Goal: Navigation & Orientation: Find specific page/section

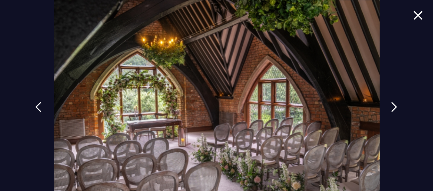
scroll to position [1231, 0]
click at [394, 103] on img at bounding box center [397, 107] width 6 height 10
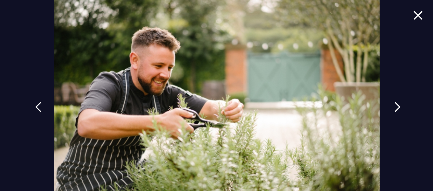
click at [394, 103] on img at bounding box center [397, 107] width 6 height 10
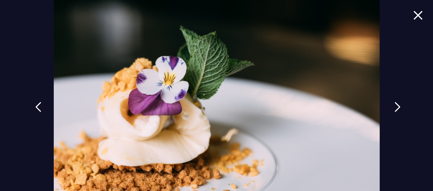
click at [394, 103] on img at bounding box center [397, 107] width 6 height 10
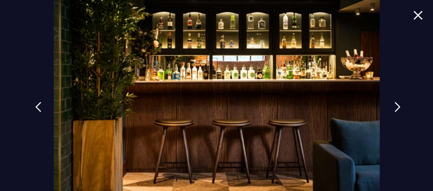
click at [395, 105] on img at bounding box center [397, 107] width 6 height 10
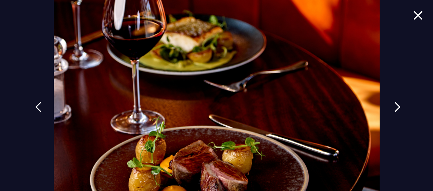
click at [395, 105] on img at bounding box center [397, 107] width 6 height 10
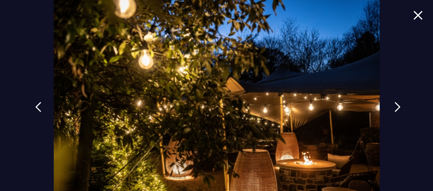
click at [394, 104] on img at bounding box center [397, 107] width 6 height 10
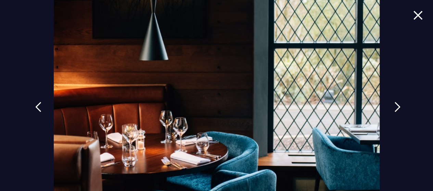
click at [394, 104] on img at bounding box center [397, 107] width 6 height 10
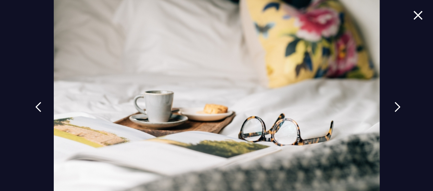
click at [394, 104] on img at bounding box center [397, 107] width 6 height 10
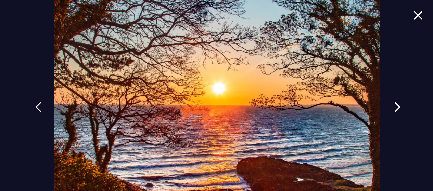
click at [394, 104] on img at bounding box center [397, 107] width 6 height 10
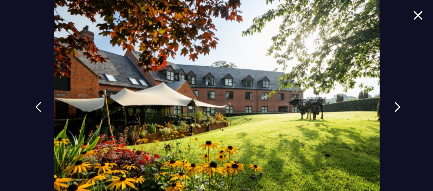
click at [394, 105] on img at bounding box center [397, 107] width 6 height 10
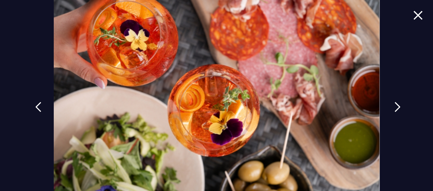
click at [394, 105] on img at bounding box center [397, 107] width 6 height 10
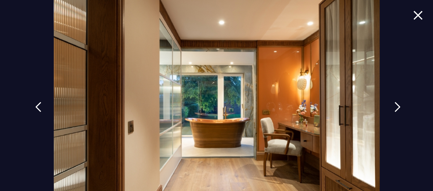
click at [394, 107] on img at bounding box center [397, 107] width 6 height 10
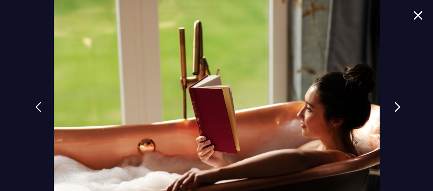
click at [394, 105] on img at bounding box center [397, 107] width 6 height 10
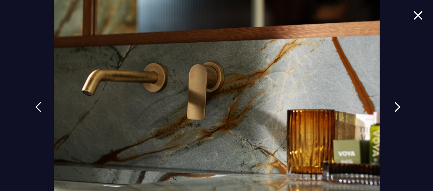
click at [394, 105] on img at bounding box center [397, 107] width 6 height 10
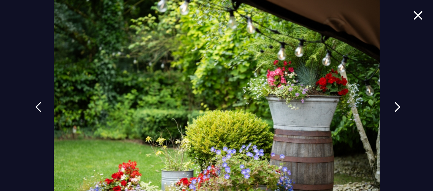
click at [394, 106] on img at bounding box center [397, 107] width 6 height 10
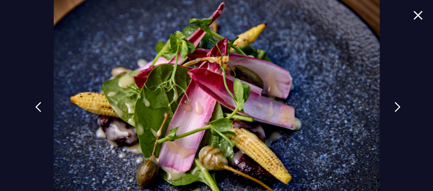
click at [394, 105] on img at bounding box center [397, 107] width 6 height 10
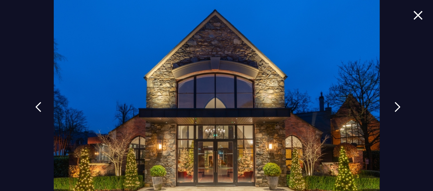
click at [394, 106] on img at bounding box center [397, 107] width 6 height 10
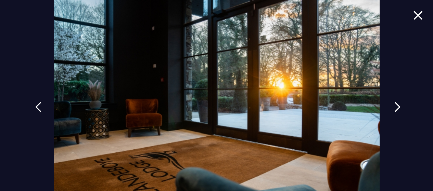
click at [394, 105] on img at bounding box center [397, 107] width 6 height 10
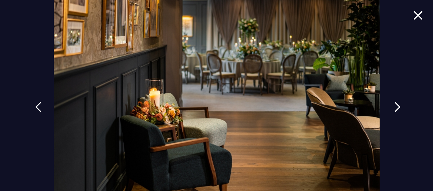
click at [394, 105] on img at bounding box center [397, 107] width 6 height 10
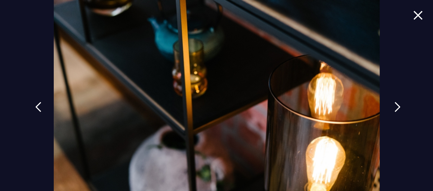
click at [394, 105] on img at bounding box center [397, 107] width 6 height 10
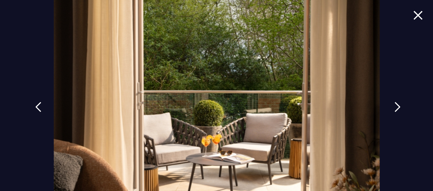
click at [394, 105] on img at bounding box center [397, 107] width 6 height 10
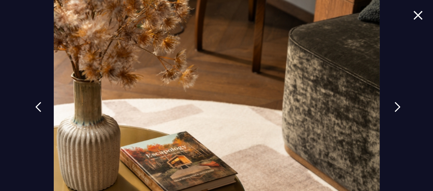
click at [394, 104] on img at bounding box center [397, 107] width 6 height 10
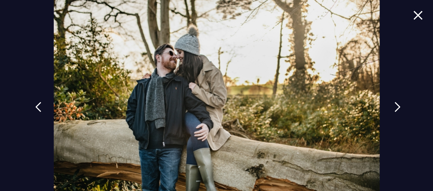
click at [394, 104] on img at bounding box center [397, 107] width 6 height 10
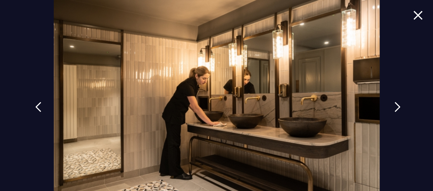
click at [394, 104] on img at bounding box center [397, 107] width 6 height 10
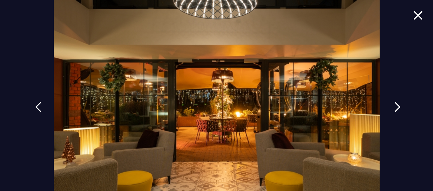
click at [394, 104] on img at bounding box center [397, 107] width 6 height 10
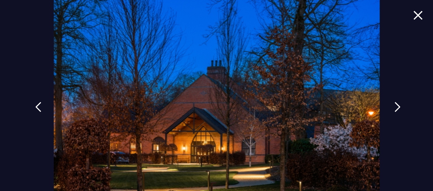
click at [395, 104] on img at bounding box center [397, 107] width 6 height 10
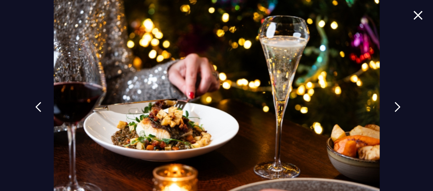
click at [395, 104] on img at bounding box center [397, 107] width 6 height 10
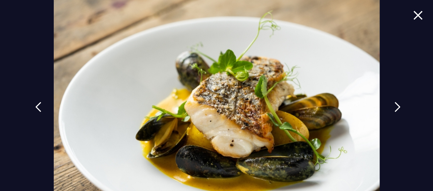
click at [395, 104] on img at bounding box center [397, 107] width 6 height 10
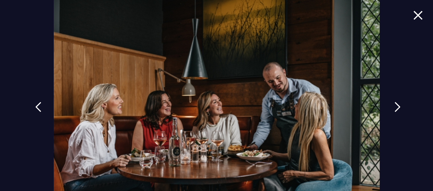
click at [395, 104] on img at bounding box center [397, 107] width 6 height 10
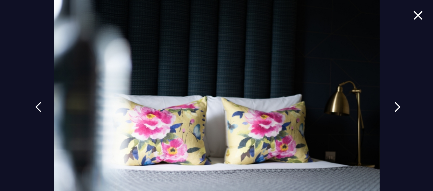
click at [395, 104] on img at bounding box center [397, 107] width 6 height 10
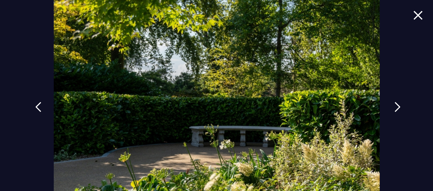
click at [395, 104] on img at bounding box center [397, 107] width 6 height 10
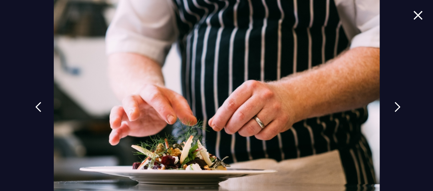
click at [395, 104] on img at bounding box center [397, 107] width 6 height 10
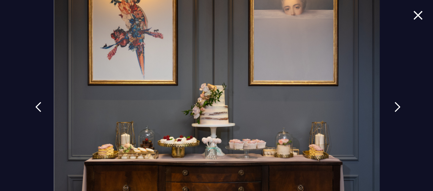
click at [395, 104] on img at bounding box center [397, 107] width 6 height 10
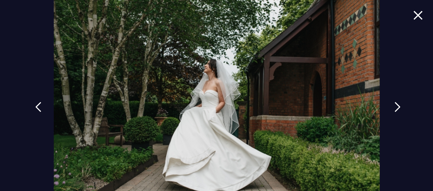
click at [395, 104] on img at bounding box center [397, 107] width 6 height 10
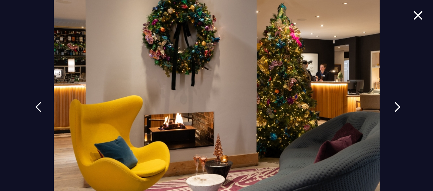
click at [394, 106] on img at bounding box center [397, 107] width 6 height 10
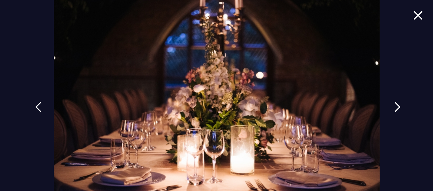
click at [394, 106] on img at bounding box center [397, 107] width 6 height 10
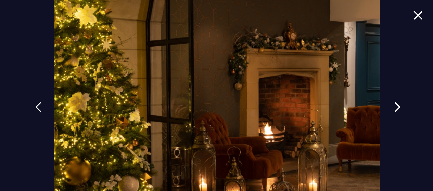
click at [394, 106] on img at bounding box center [397, 107] width 6 height 10
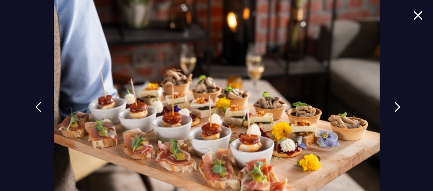
click at [394, 106] on img at bounding box center [397, 107] width 6 height 10
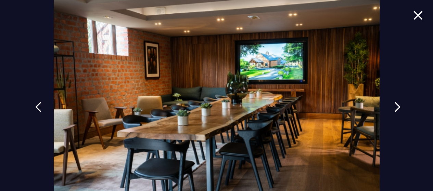
click at [394, 106] on img at bounding box center [397, 107] width 6 height 10
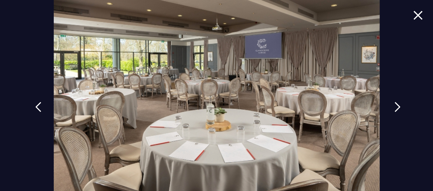
click at [394, 106] on img at bounding box center [397, 107] width 6 height 10
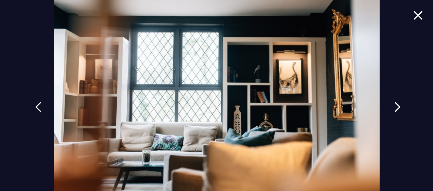
click at [397, 104] on img at bounding box center [397, 107] width 6 height 10
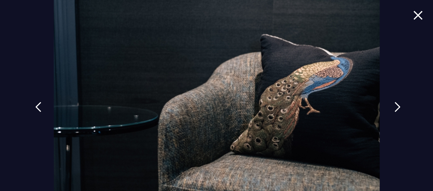
click at [397, 104] on img at bounding box center [397, 107] width 6 height 10
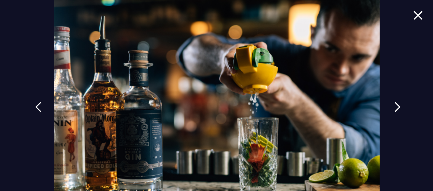
click at [397, 104] on img at bounding box center [397, 107] width 6 height 10
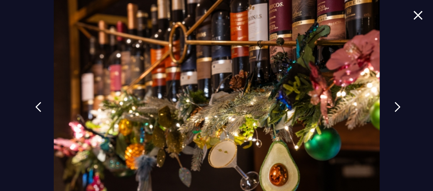
click at [397, 104] on img at bounding box center [397, 107] width 6 height 10
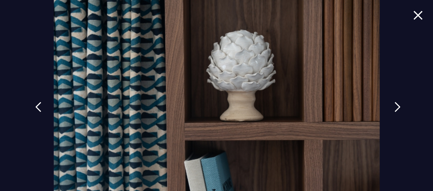
click at [397, 104] on img at bounding box center [397, 107] width 6 height 10
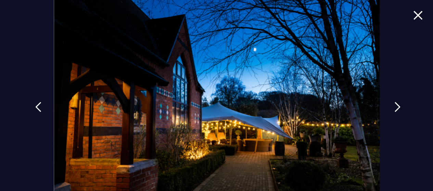
click at [394, 104] on img at bounding box center [397, 107] width 6 height 10
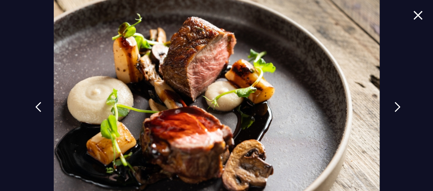
click at [394, 105] on img at bounding box center [397, 107] width 6 height 10
